Goal: Task Accomplishment & Management: Manage account settings

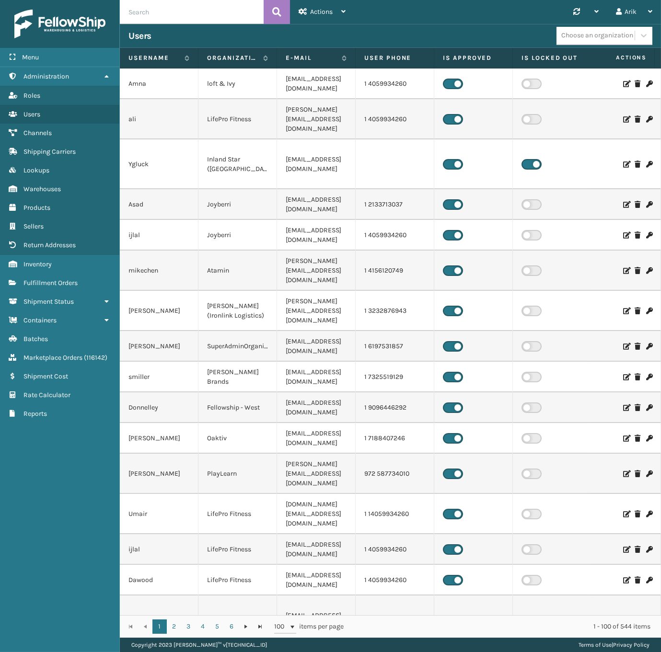
click at [167, 5] on input "text" at bounding box center [192, 12] width 144 height 24
click at [44, 204] on span "Products" at bounding box center [36, 208] width 27 height 8
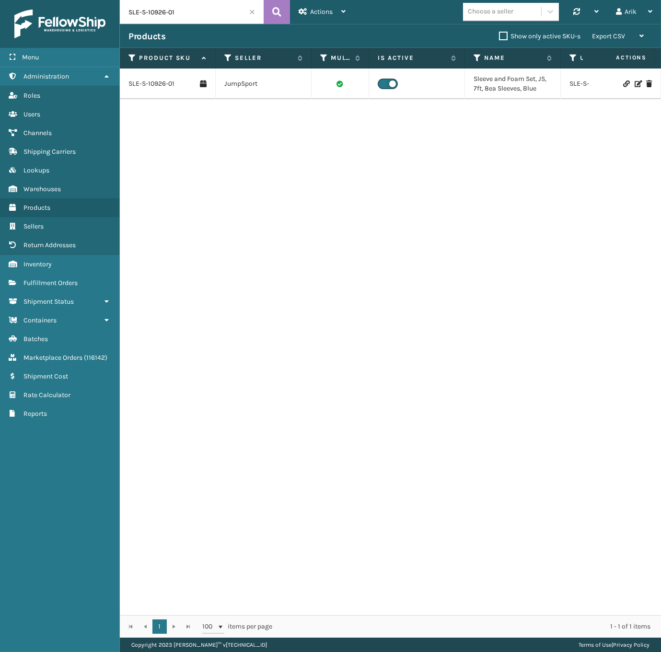
click at [215, 12] on input "SLE-S-10926-01" at bounding box center [192, 12] width 144 height 24
click at [147, 10] on input "SLE-S-10926-01" at bounding box center [192, 12] width 144 height 24
click at [148, 9] on input "SLE-S-10926-01" at bounding box center [192, 12] width 144 height 24
paste input "RBJ-S-20744-N3"
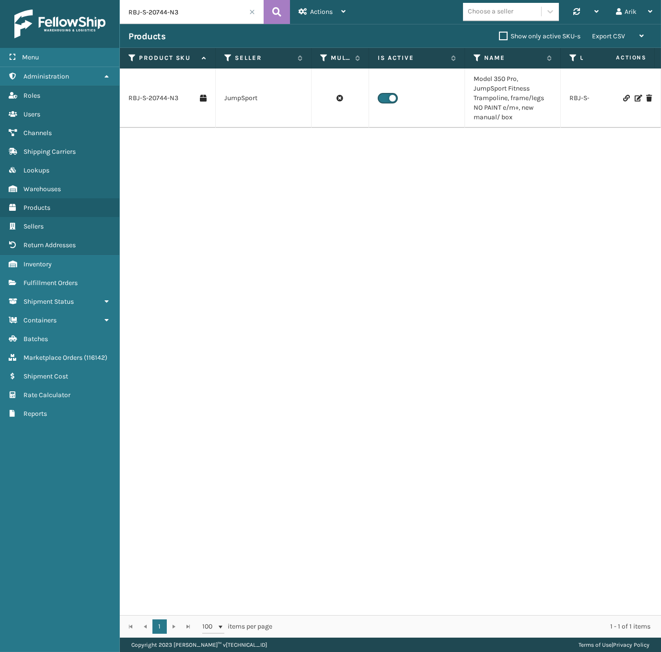
click at [154, 12] on input "RBJ-S-20744-N3" at bounding box center [192, 12] width 144 height 24
paste input "4"
type input "RBJ-S-20744-4"
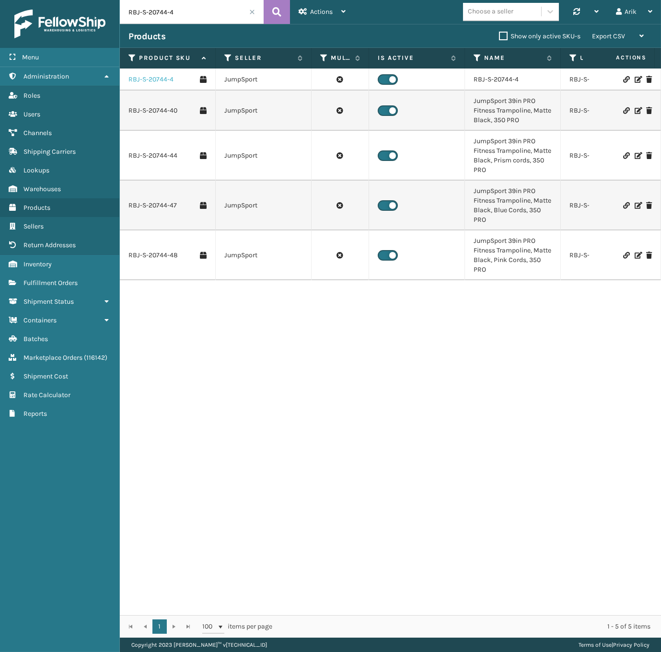
click at [153, 78] on link "RBJ-S-20744-4" at bounding box center [150, 80] width 45 height 10
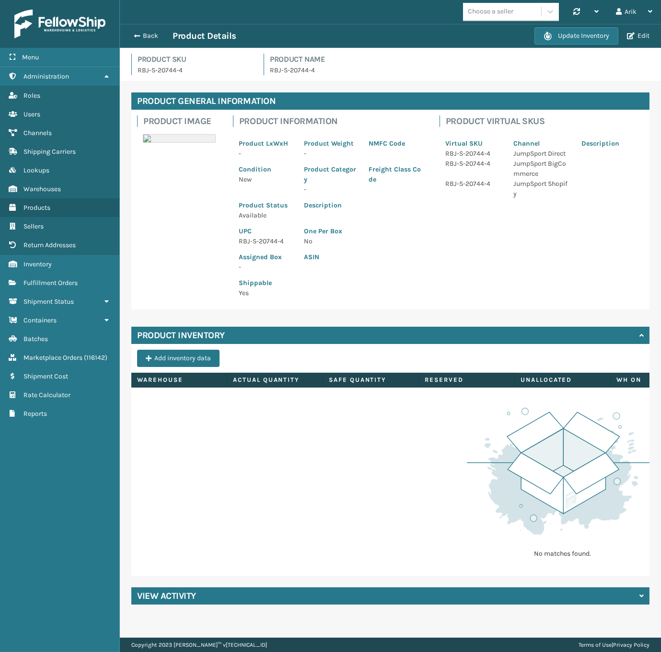
click at [341, 338] on div "Product Inventory" at bounding box center [390, 335] width 518 height 17
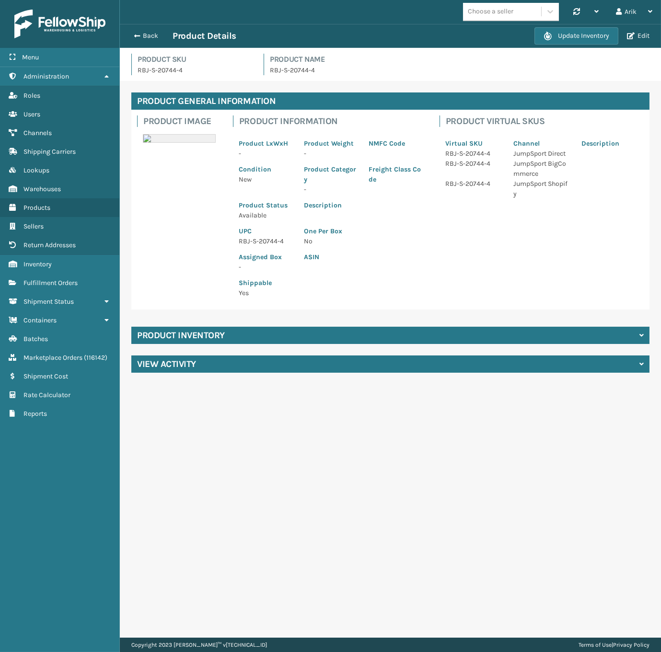
click at [338, 336] on div "Product Inventory" at bounding box center [390, 335] width 518 height 17
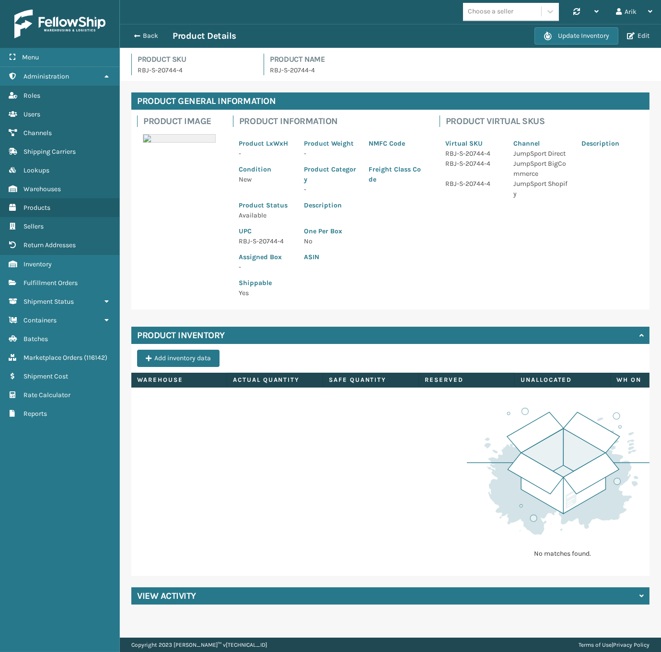
click at [288, 288] on p "Shippable" at bounding box center [266, 283] width 54 height 10
click at [647, 34] on button "Edit" at bounding box center [638, 36] width 28 height 9
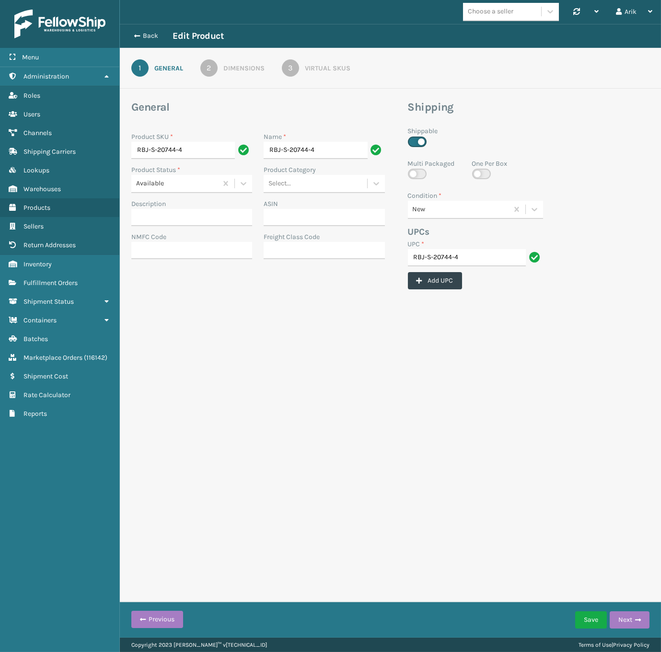
click at [231, 66] on div "Dimensions" at bounding box center [243, 68] width 41 height 10
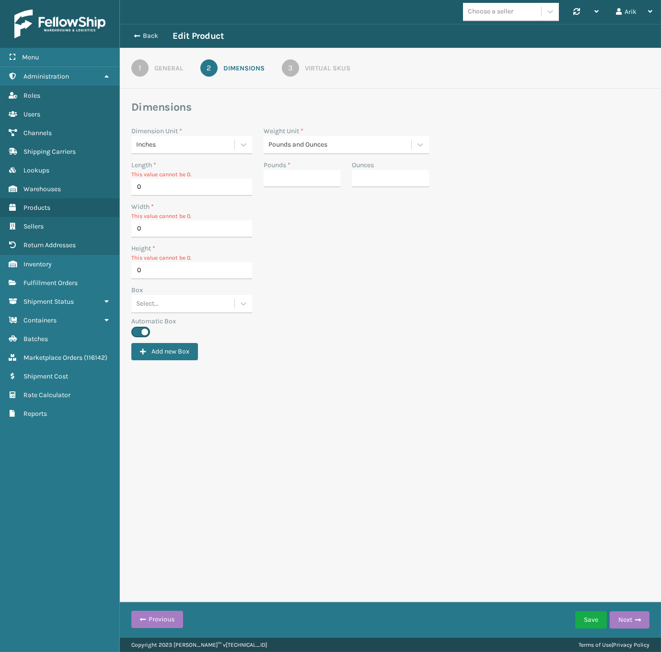
click at [340, 244] on div "Height * This value cannot be 0. 0" at bounding box center [391, 264] width 530 height 42
click at [173, 192] on input "0" at bounding box center [191, 187] width 121 height 17
type input "41"
click at [296, 171] on input "Pounds *" at bounding box center [302, 178] width 77 height 17
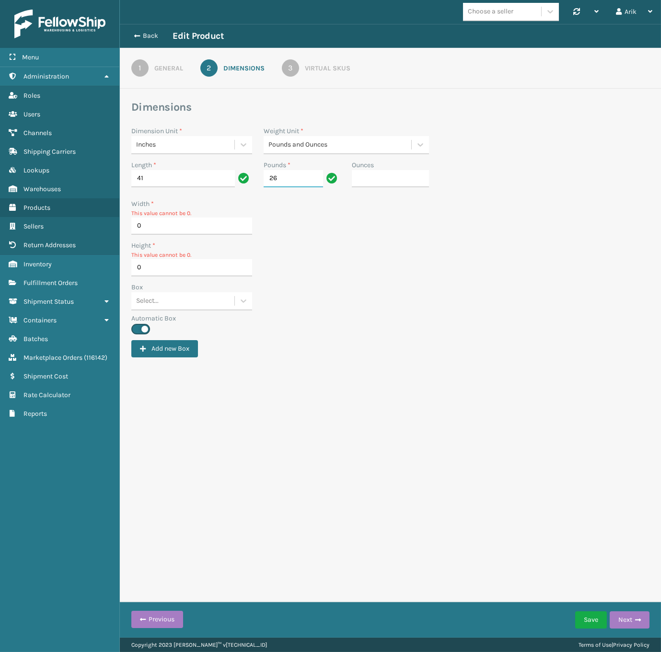
type input "26"
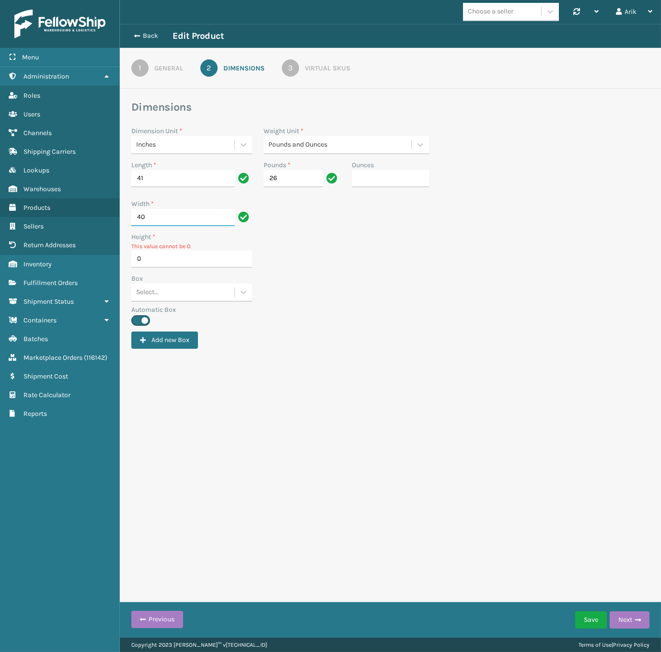
type input "40"
click at [151, 264] on input "0" at bounding box center [191, 259] width 121 height 17
type input "3"
click at [213, 274] on div "Box" at bounding box center [191, 270] width 121 height 10
click at [301, 64] on link "3 Virtual SKUs" at bounding box center [316, 67] width 103 height 17
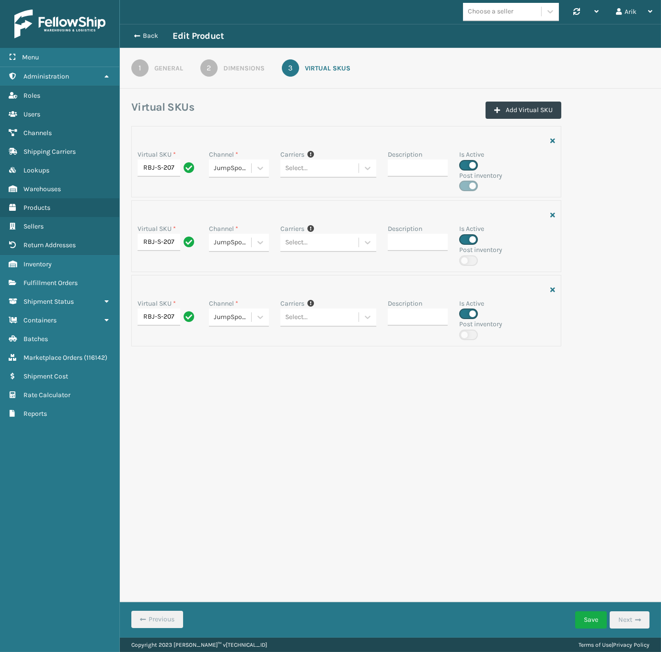
click at [162, 62] on link "1 General" at bounding box center [157, 67] width 86 height 17
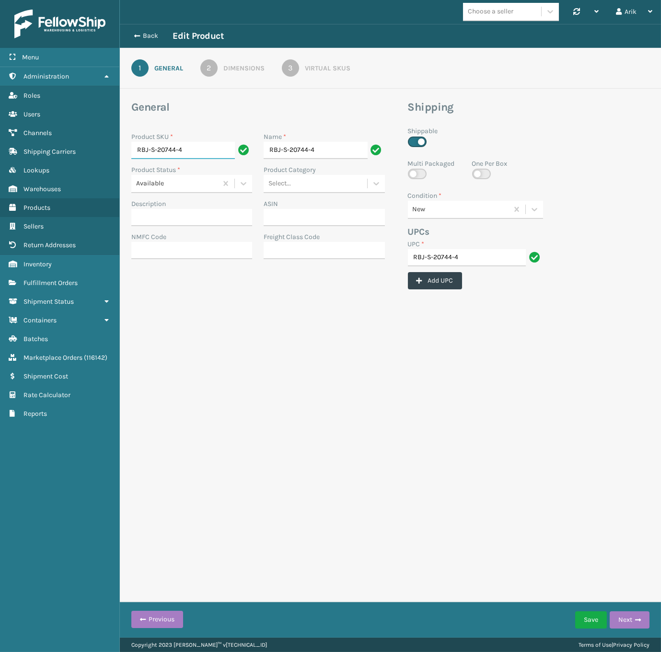
click at [198, 150] on input "RBJ-S-20744-4" at bounding box center [183, 150] width 104 height 17
paste input "N3"
type input "RBJ-S-20744-N3"
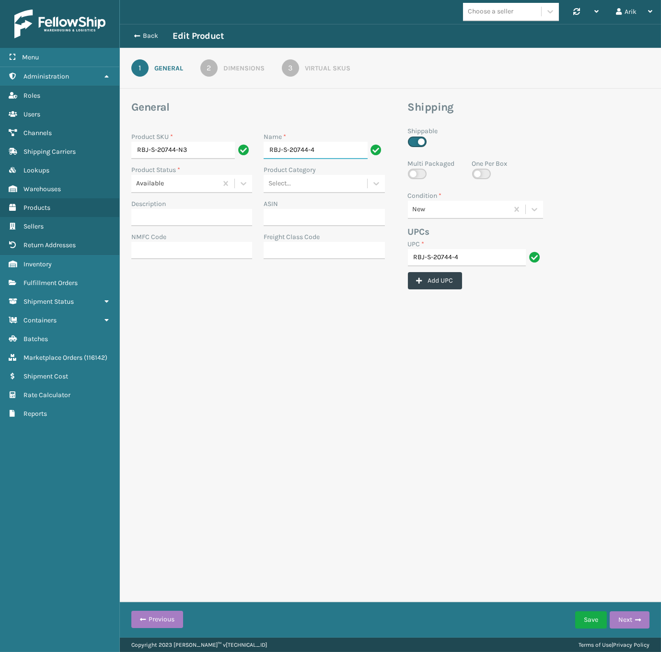
click at [299, 154] on input "RBJ-S-20744-4" at bounding box center [316, 150] width 104 height 17
click at [246, 68] on div "Dimensions" at bounding box center [243, 68] width 41 height 10
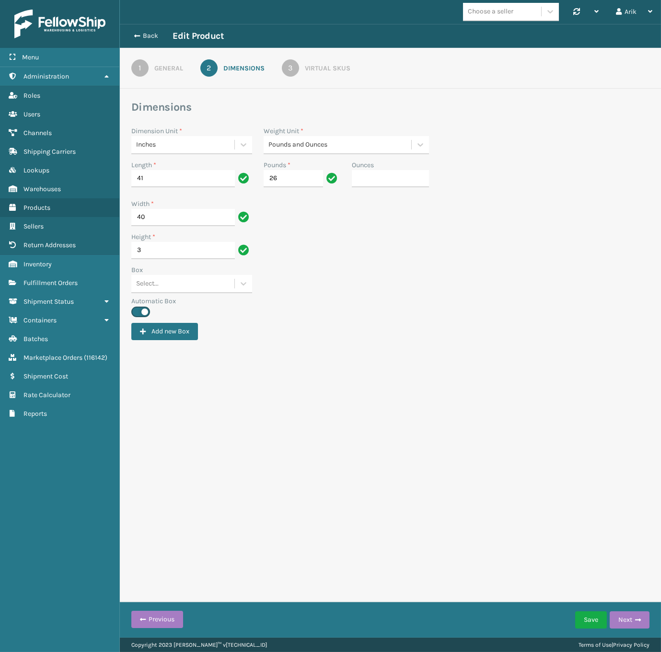
click at [307, 62] on link "3 Virtual SKUs" at bounding box center [316, 67] width 103 height 17
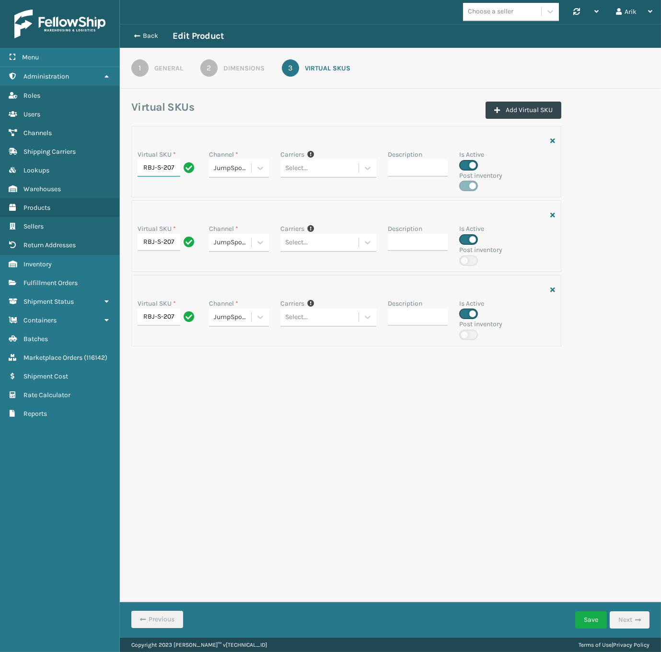
click at [161, 166] on input "RBJ-S-20744-4" at bounding box center [159, 168] width 43 height 17
paste input "N3"
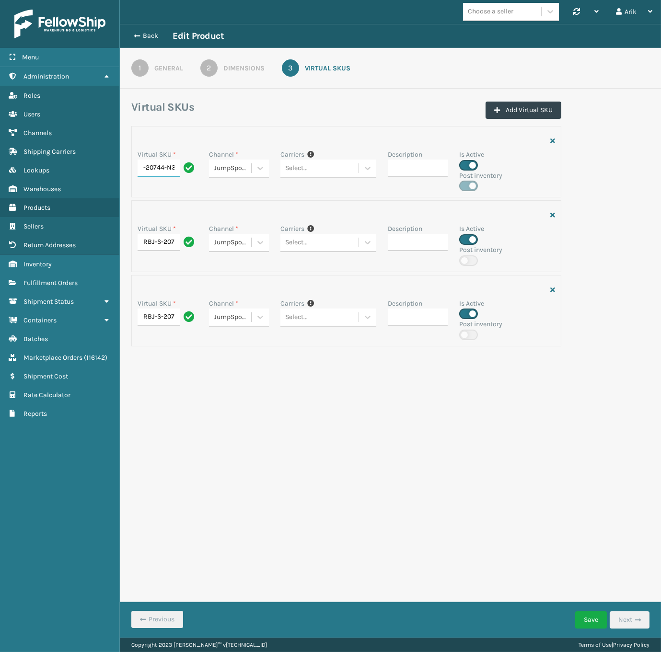
type input "RBJ-S-20744-N3"
click at [158, 240] on input "RBJ-S-20744-4" at bounding box center [159, 242] width 43 height 17
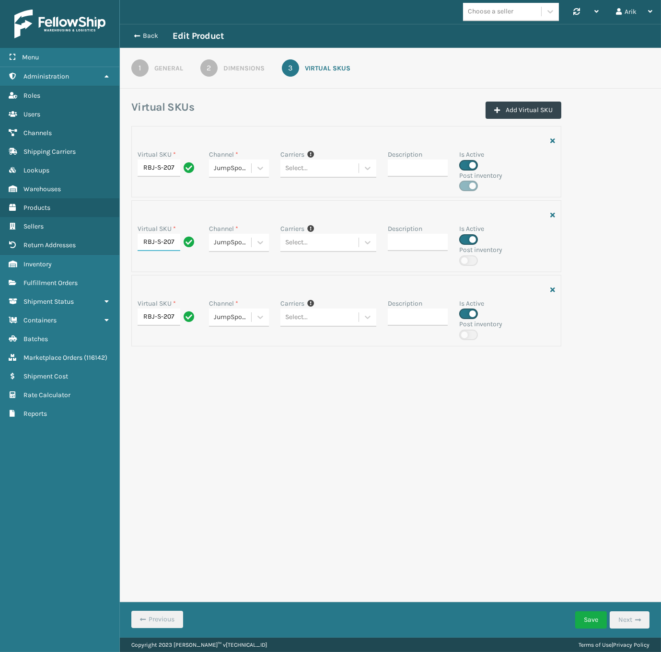
paste input "N3"
type input "RBJ-S-20744-N3"
click at [163, 311] on input "RBJ-S-20744-4" at bounding box center [159, 317] width 43 height 17
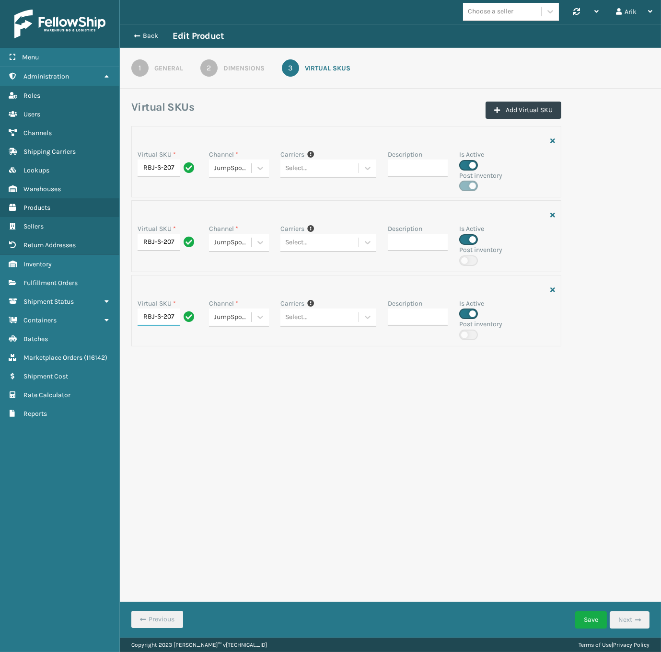
click at [163, 311] on input "RBJ-S-20744-4" at bounding box center [159, 317] width 43 height 17
paste input "N3"
type input "RBJ-S-20744-N3"
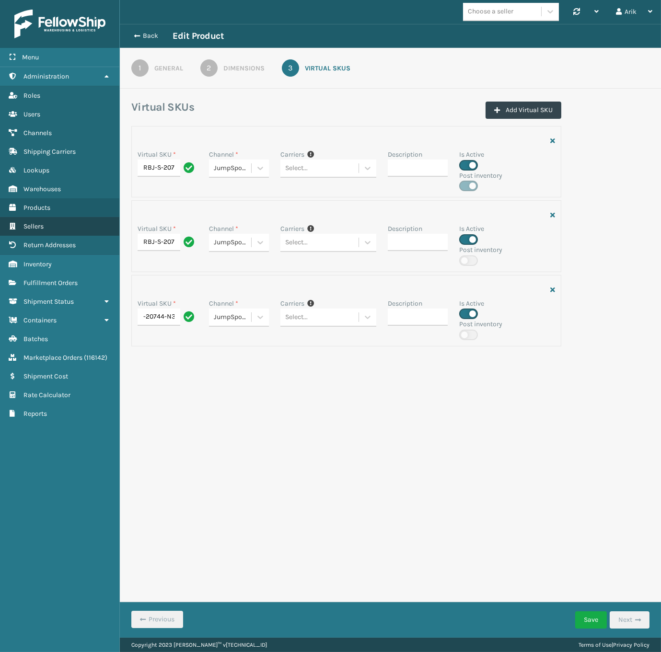
scroll to position [0, 0]
click at [152, 69] on link "1 General" at bounding box center [157, 67] width 86 height 17
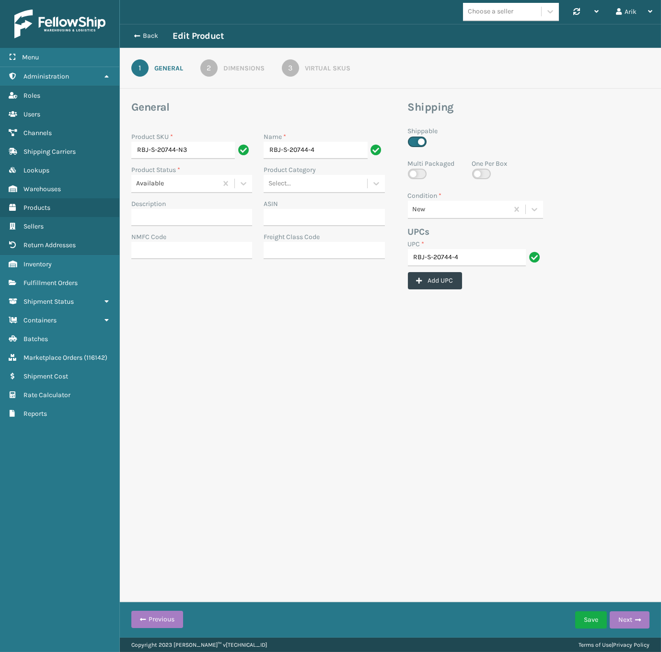
click at [294, 150] on input "RBJ-S-20744-4" at bounding box center [316, 150] width 104 height 17
type input "Model 350 Pro, JumpSport Fitness Trampoline, frame/legs NO PAINT e/m+, new manu…"
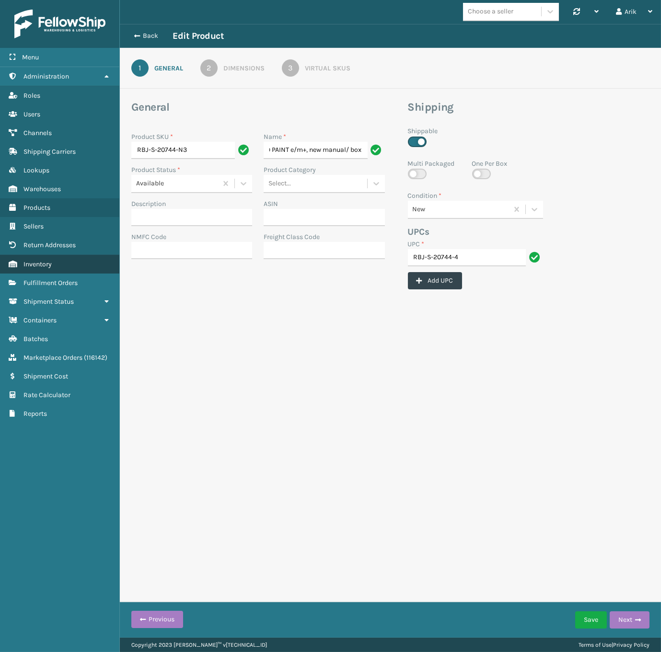
scroll to position [0, 0]
click at [218, 65] on link "2 Dimensions" at bounding box center [232, 67] width 99 height 17
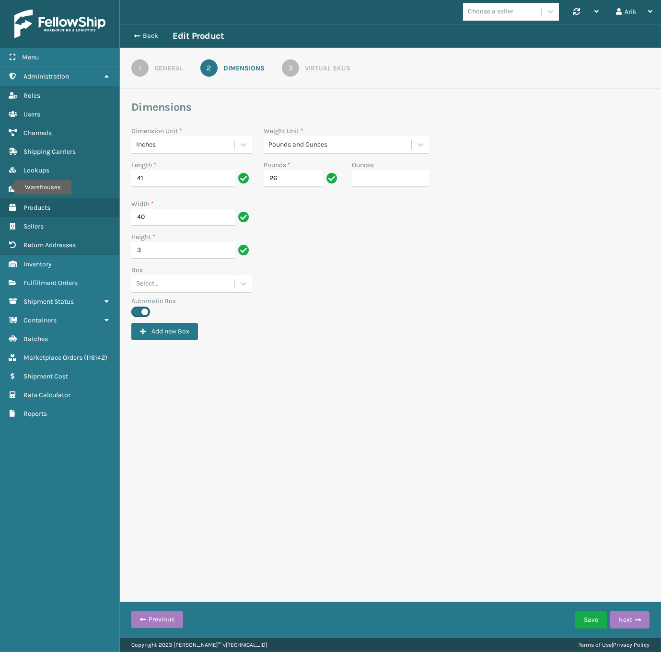
click at [153, 259] on div "Height * 3" at bounding box center [192, 248] width 132 height 33
click at [158, 246] on input "3" at bounding box center [183, 250] width 104 height 17
click at [147, 253] on input "3" at bounding box center [183, 250] width 104 height 17
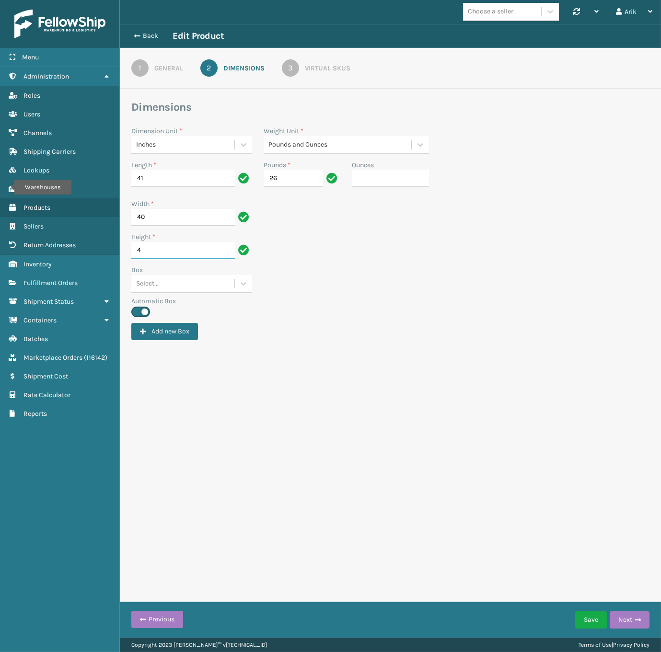
type input "4"
click at [283, 177] on input "26" at bounding box center [293, 178] width 59 height 17
type input "28"
click at [149, 279] on div "Select..." at bounding box center [147, 284] width 23 height 10
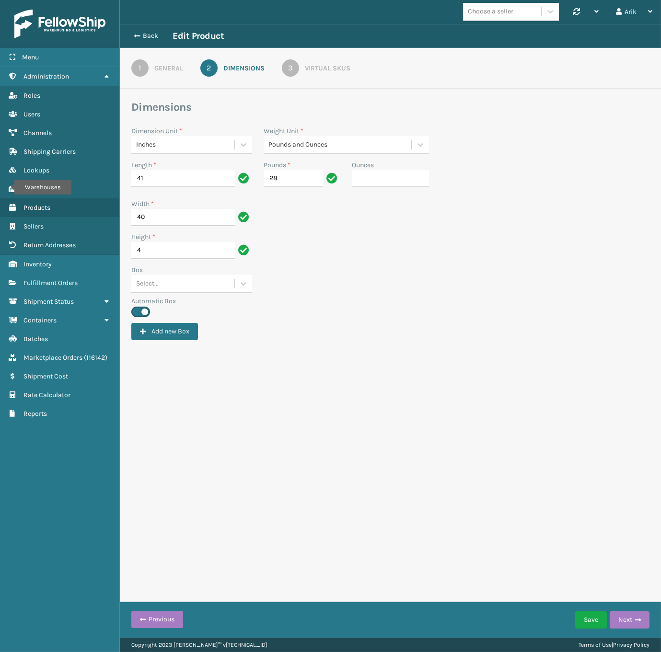
click at [139, 70] on div "1" at bounding box center [139, 67] width 17 height 17
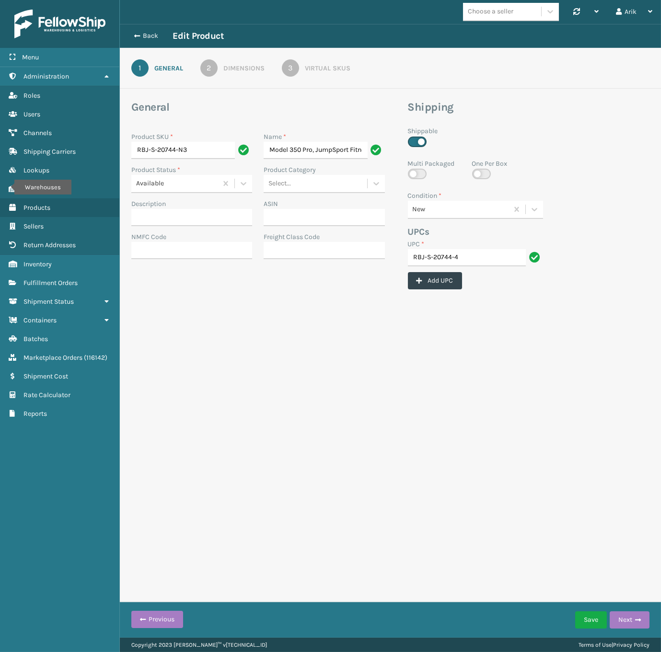
scroll to position [0, 187]
click at [186, 152] on input "RBJ-S-20744-N3" at bounding box center [183, 150] width 104 height 17
click at [186, 147] on input "RBJ-S-20744-N3" at bounding box center [183, 150] width 104 height 17
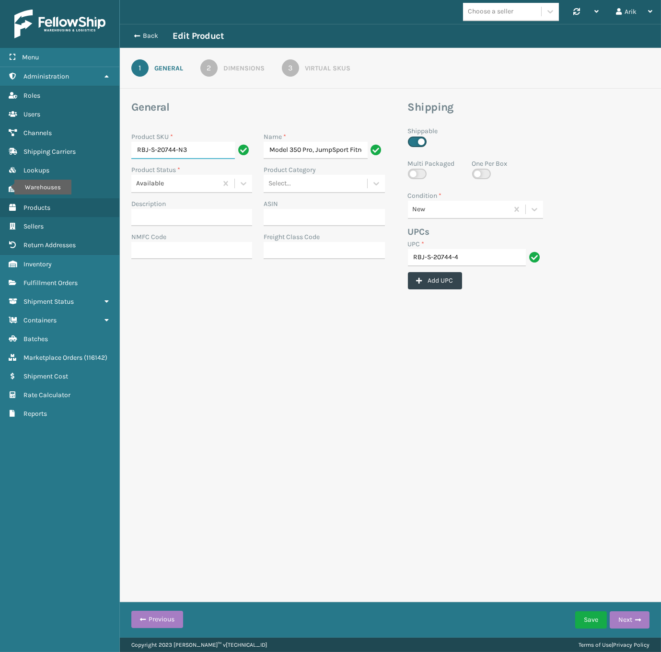
click at [186, 147] on input "RBJ-S-20744-N3" at bounding box center [183, 150] width 104 height 17
click at [436, 256] on input "RBJ-S-20744-4" at bounding box center [467, 257] width 118 height 17
paste input "N3"
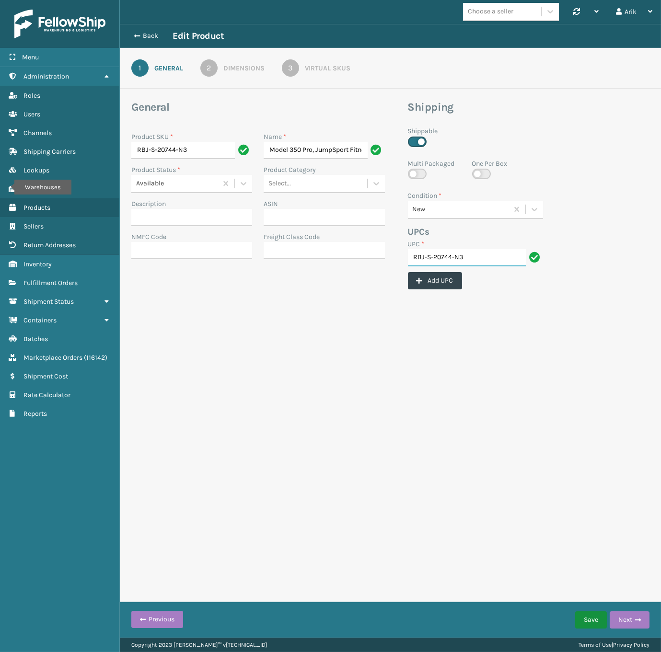
type input "RBJ-S-20744-N3"
click at [599, 613] on button "Save" at bounding box center [591, 619] width 32 height 17
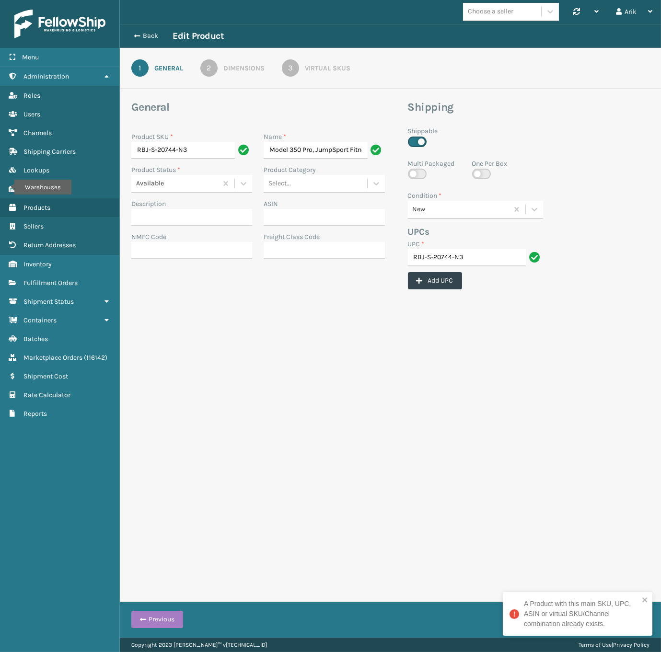
click at [337, 66] on div "Virtual SKUs" at bounding box center [328, 68] width 46 height 10
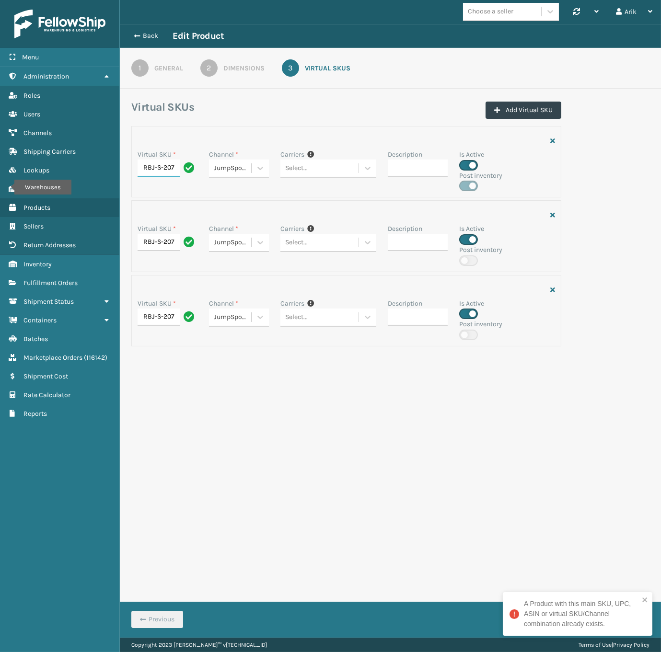
scroll to position [0, 18]
drag, startPoint x: 144, startPoint y: 173, endPoint x: 215, endPoint y: 179, distance: 71.2
click at [221, 166] on div "Virtual SKU * RBJ-S-20744-N3 Channel * JumpSport Direct Carriers If you can't f…" at bounding box center [346, 171] width 429 height 42
drag, startPoint x: 150, startPoint y: 238, endPoint x: 219, endPoint y: 241, distance: 70.0
click at [219, 240] on div "Virtual SKU * RBJ-S-20744-N3 Channel * JumpSport BigCommerce Carriers If you ca…" at bounding box center [346, 245] width 429 height 42
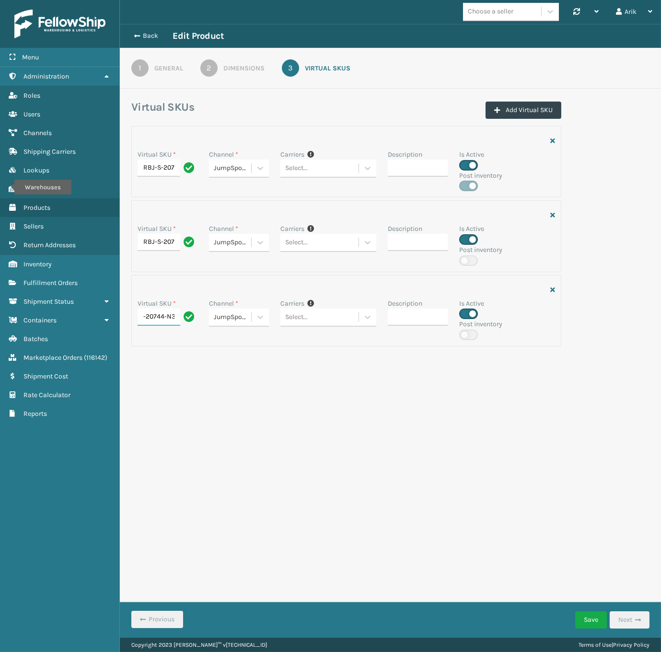
drag, startPoint x: 154, startPoint y: 319, endPoint x: 222, endPoint y: 319, distance: 68.5
click at [222, 319] on div "Virtual SKU * RBJ-S-20744-N3 Channel * JumpSport Shopify Carriers If you can't …" at bounding box center [346, 320] width 429 height 42
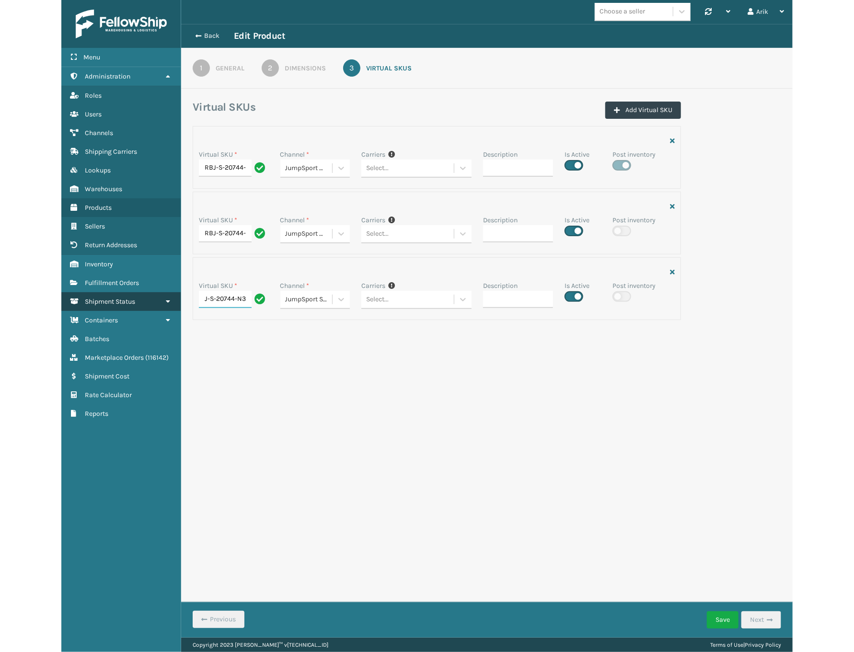
scroll to position [0, 0]
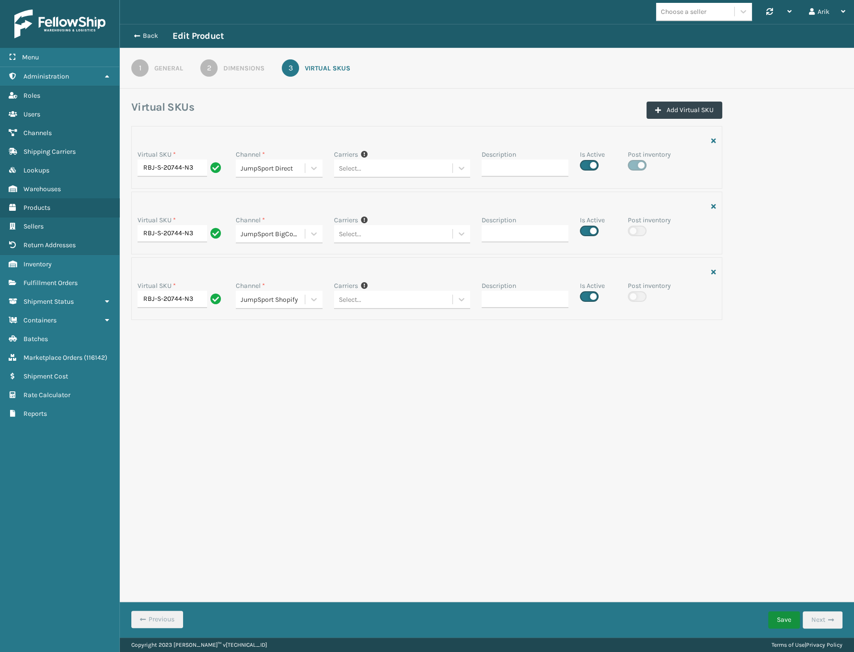
click at [660, 615] on button "Save" at bounding box center [784, 619] width 32 height 17
click at [660, 614] on div "A Product with this main SKU, UPC, ASIN or virtual SKU/Channel combination alre…" at bounding box center [774, 614] width 115 height 30
click at [137, 68] on div "1" at bounding box center [139, 67] width 17 height 17
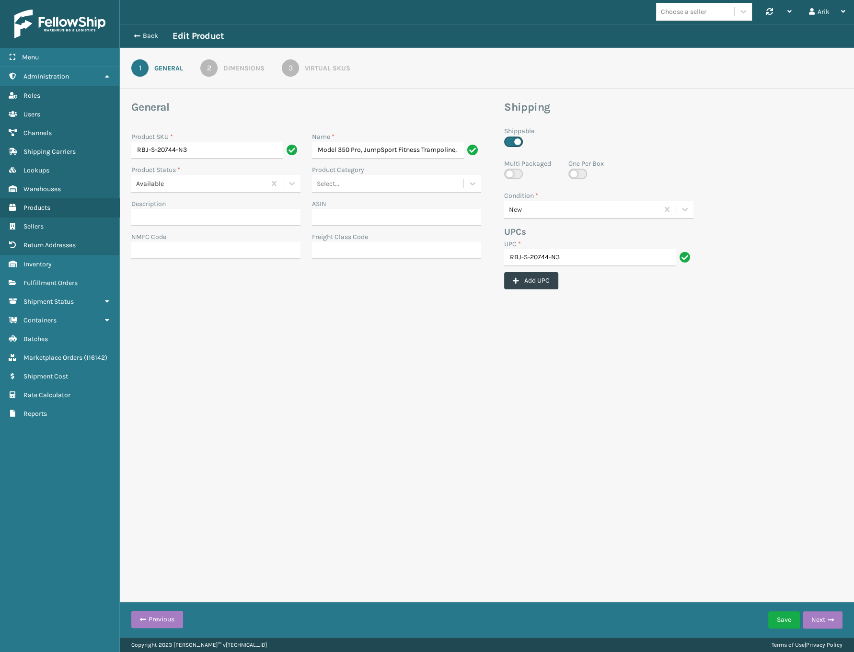
scroll to position [0, 139]
click at [551, 258] on input "RBJ-S-20744-N3" at bounding box center [590, 257] width 172 height 17
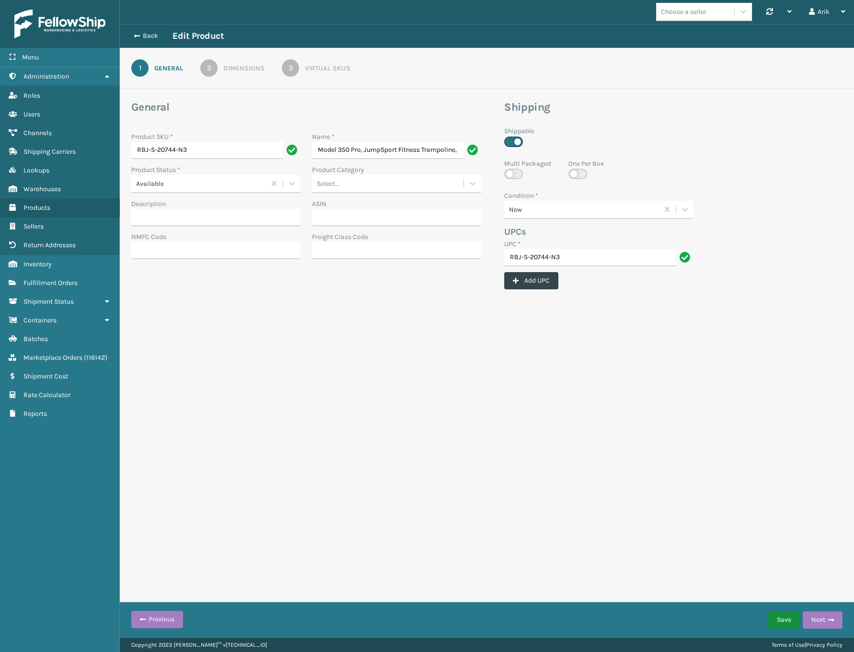
click at [660, 619] on button "Save" at bounding box center [784, 619] width 32 height 17
click at [301, 59] on link "3 Virtual SKUs" at bounding box center [316, 67] width 103 height 17
